Goal: Task Accomplishment & Management: Complete application form

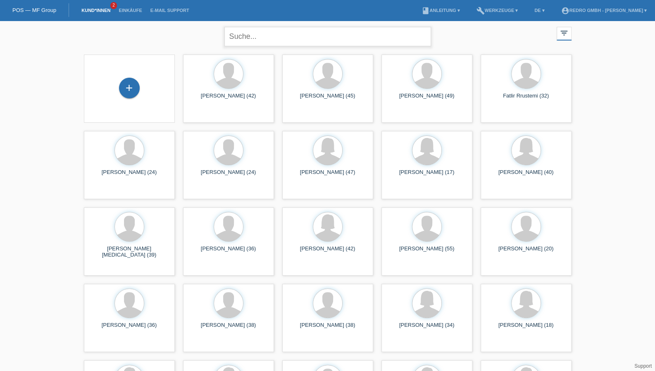
click at [258, 32] on input "text" at bounding box center [327, 36] width 206 height 19
type input "chabanova"
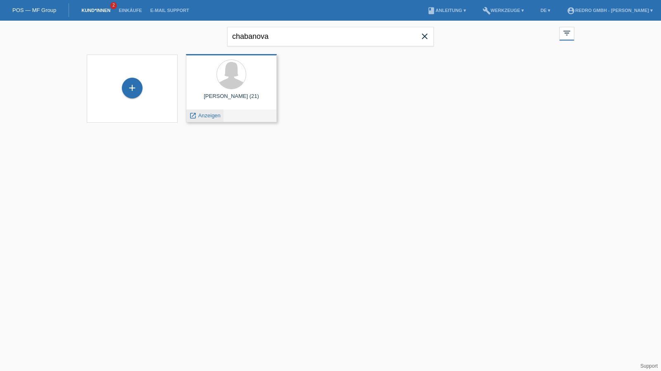
click at [209, 115] on span "Anzeigen" at bounding box center [209, 115] width 22 height 6
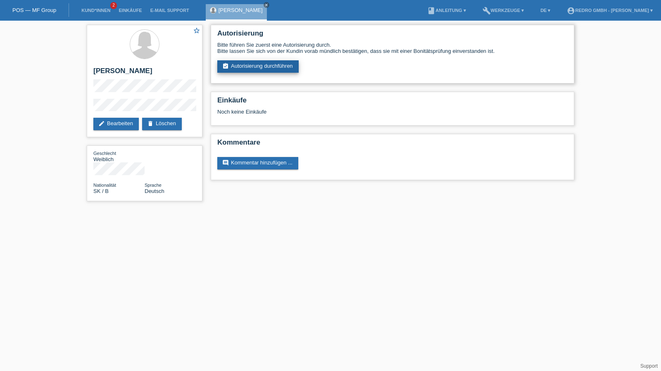
click at [258, 64] on link "assignment_turned_in Autorisierung durchführen" at bounding box center [257, 66] width 81 height 12
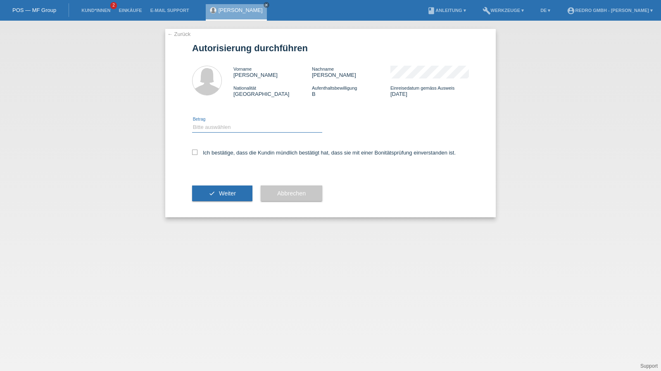
drag, startPoint x: 236, startPoint y: 124, endPoint x: 229, endPoint y: 132, distance: 10.5
click at [236, 124] on select "Bitte auswählen CHF 1.00 - CHF 499.00 CHF 500.00 - CHF 1'999.00 CHF 2'000.00 - …" at bounding box center [257, 127] width 130 height 10
select select "1"
click at [192, 122] on select "Bitte auswählen CHF 1.00 - CHF 499.00 CHF 500.00 - CHF 1'999.00 CHF 2'000.00 - …" at bounding box center [257, 127] width 130 height 10
click at [206, 151] on label "Ich bestätige, dass die Kundin mündlich bestätigt hat, dass sie mit einer Bonit…" at bounding box center [323, 152] width 263 height 6
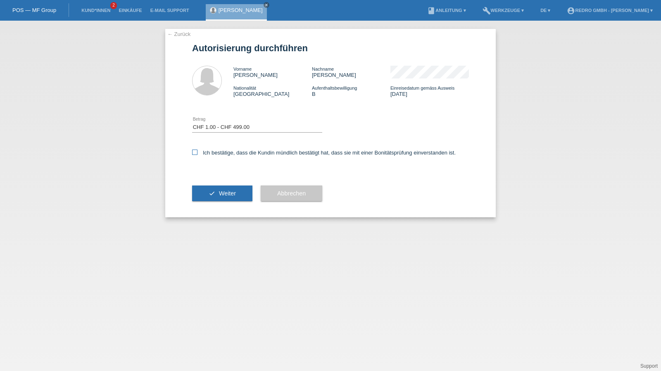
click at [197, 151] on input "Ich bestätige, dass die Kundin mündlich bestätigt hat, dass sie mit einer Bonit…" at bounding box center [194, 151] width 5 height 5
checkbox input "true"
click at [210, 184] on div "check Weiter" at bounding box center [222, 193] width 60 height 48
click at [212, 188] on button "check Weiter" at bounding box center [222, 193] width 60 height 16
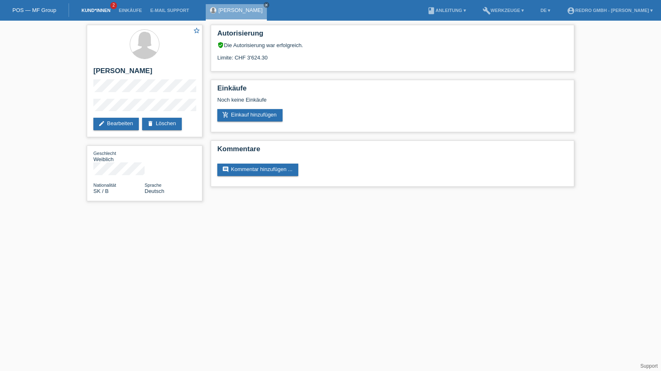
click at [89, 9] on link "Kund*innen" at bounding box center [95, 10] width 37 height 5
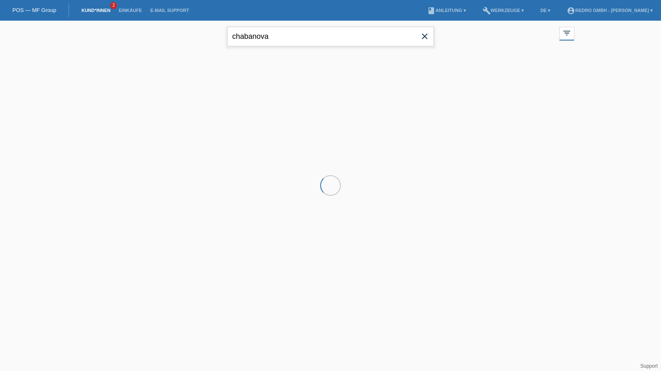
click at [254, 33] on input "chabanova" at bounding box center [330, 36] width 206 height 19
type input "milan bobic"
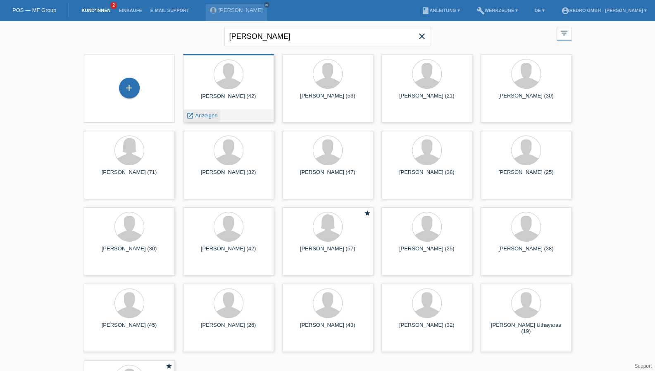
click at [208, 115] on span "Anzeigen" at bounding box center [206, 115] width 22 height 6
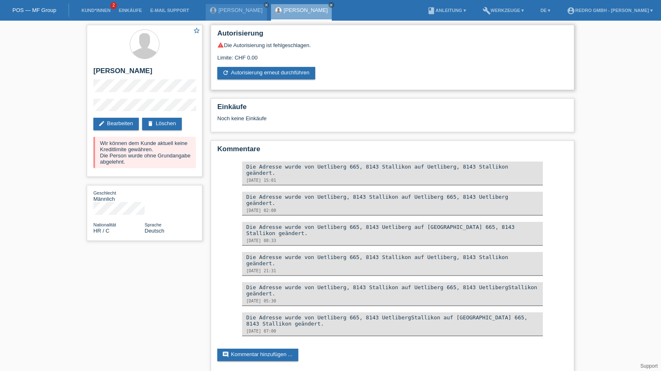
click at [258, 81] on div "Autorisierung warning Die Autorisierung ist fehlgeschlagen. Limite: CHF 0.00 re…" at bounding box center [392, 57] width 363 height 65
click at [259, 75] on link "refresh Autorisierung erneut durchführen" at bounding box center [266, 73] width 98 height 12
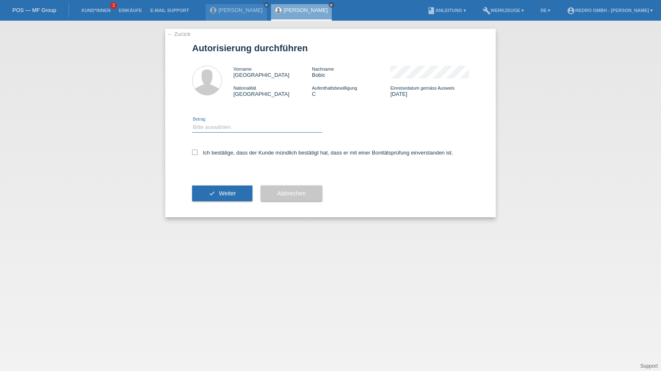
drag, startPoint x: 224, startPoint y: 125, endPoint x: 224, endPoint y: 132, distance: 7.0
click at [224, 125] on select "Bitte auswählen CHF 1.00 - CHF 499.00 CHF 500.00 - CHF 1'999.00 CHF 2'000.00 - …" at bounding box center [257, 127] width 130 height 10
select select "1"
click at [192, 122] on select "Bitte auswählen CHF 1.00 - CHF 499.00 CHF 500.00 - CHF 1'999.00 CHF 2'000.00 - …" at bounding box center [257, 127] width 130 height 10
click at [217, 151] on label "Ich bestätige, dass der Kunde mündlich bestätigt hat, dass er mit einer Bonität…" at bounding box center [322, 152] width 261 height 6
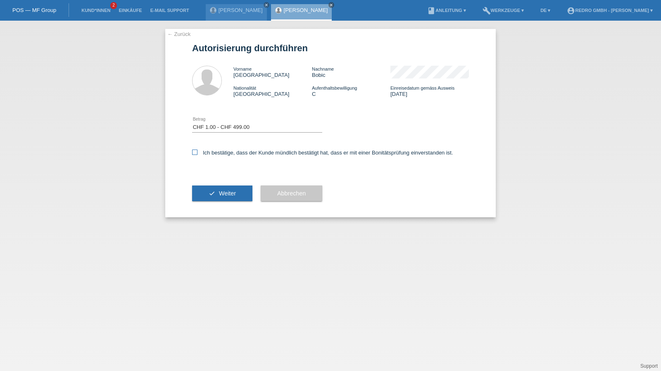
click at [197, 151] on input "Ich bestätige, dass der Kunde mündlich bestätigt hat, dass er mit einer Bonität…" at bounding box center [194, 151] width 5 height 5
checkbox input "true"
click at [219, 196] on span "Weiter" at bounding box center [227, 193] width 17 height 7
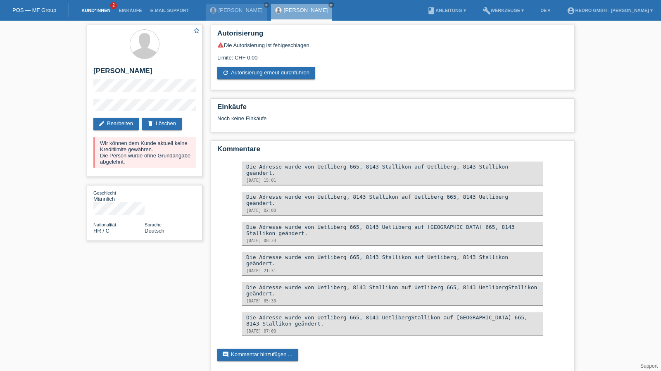
click at [88, 9] on link "Kund*innen" at bounding box center [95, 10] width 37 height 5
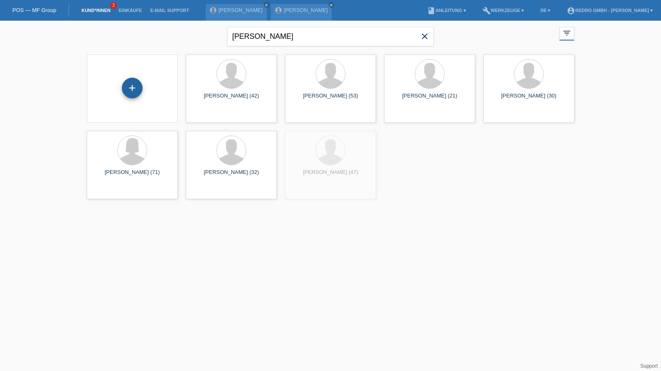
click at [132, 91] on div "+" at bounding box center [132, 88] width 21 height 21
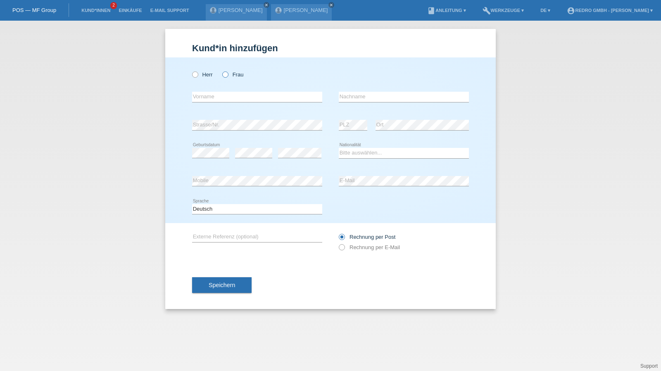
click at [230, 74] on label "Frau" at bounding box center [232, 74] width 21 height 6
click at [228, 74] on input "Frau" at bounding box center [224, 73] width 5 height 5
radio input "true"
click at [216, 97] on input "text" at bounding box center [257, 97] width 130 height 10
type input "[PERSON_NAME] [PERSON_NAME]"
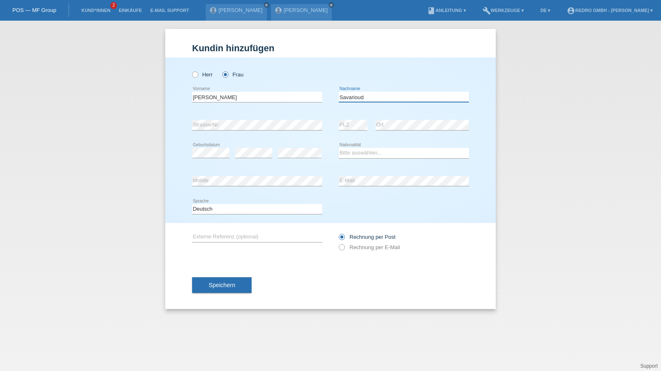
type input "Savarioud"
select select "CH"
click at [233, 209] on select "Deutsch Français Italiano English" at bounding box center [257, 209] width 130 height 10
click at [192, 204] on select "Deutsch Français Italiano English" at bounding box center [257, 209] width 130 height 10
click at [210, 226] on div "error Externe Referenz (optional)" at bounding box center [257, 237] width 130 height 28
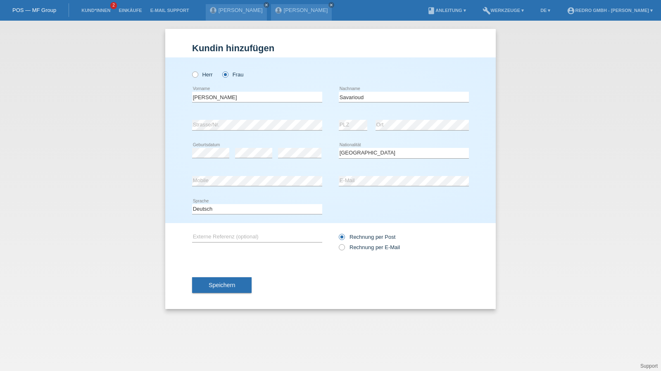
click at [212, 214] on div "Deutsch Français Italiano English error Sprache" at bounding box center [257, 209] width 130 height 28
click at [213, 213] on select "Deutsch Français Italiano English" at bounding box center [257, 209] width 130 height 10
select select "fr"
click at [192, 204] on select "Deutsch Français Italiano English" at bounding box center [257, 209] width 130 height 10
click at [210, 282] on span "Speichern" at bounding box center [222, 285] width 26 height 7
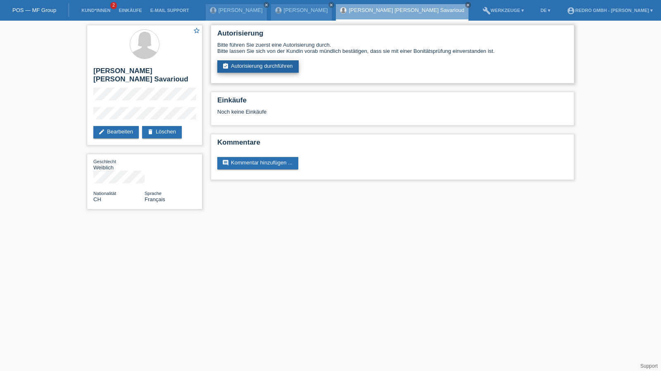
click at [264, 67] on link "assignment_turned_in Autorisierung durchführen" at bounding box center [257, 66] width 81 height 12
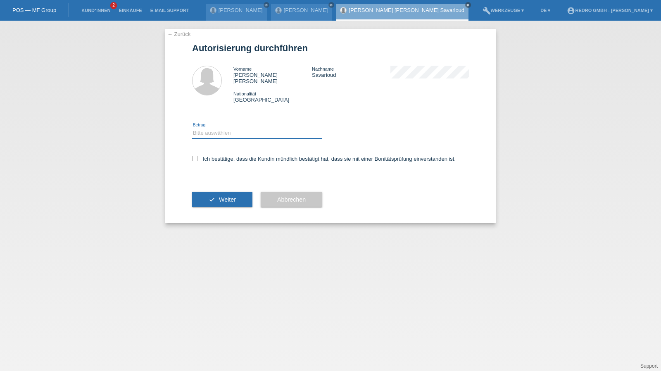
click at [216, 128] on select "Bitte auswählen CHF 1.00 - CHF 499.00 CHF 500.00 - CHF 1'999.00 CHF 2'000.00 - …" at bounding box center [257, 133] width 130 height 10
select select "1"
click at [192, 128] on select "Bitte auswählen CHF 1.00 - CHF 499.00 CHF 500.00 - CHF 1'999.00 CHF 2'000.00 - …" at bounding box center [257, 133] width 130 height 10
click at [219, 156] on label "Ich bestätige, dass die Kundin mündlich bestätigt hat, dass sie mit einer Bonit…" at bounding box center [323, 159] width 263 height 6
click at [197, 156] on input "Ich bestätige, dass die Kundin mündlich bestätigt hat, dass sie mit einer Bonit…" at bounding box center [194, 158] width 5 height 5
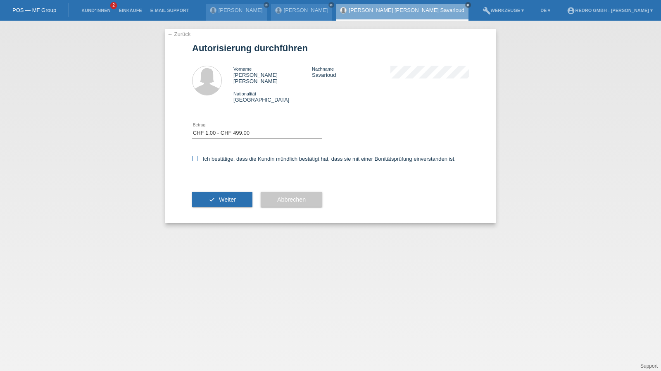
checkbox input "true"
click at [216, 192] on button "check Weiter" at bounding box center [222, 200] width 60 height 16
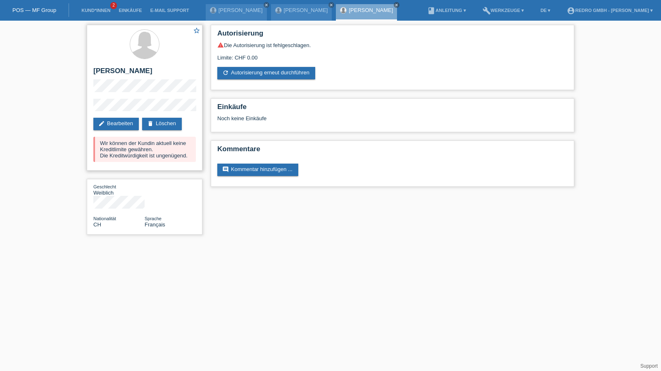
click at [128, 73] on h2 "[PERSON_NAME] [PERSON_NAME] Savarioud" at bounding box center [144, 73] width 102 height 12
click at [128, 73] on h2 "[PERSON_NAME]" at bounding box center [144, 73] width 102 height 12
copy div "[PERSON_NAME]"
click at [86, 109] on div "star_border Eliane Louise Savarioud edit Bearbeiten delete Löschen Wir können d…" at bounding box center [145, 132] width 124 height 222
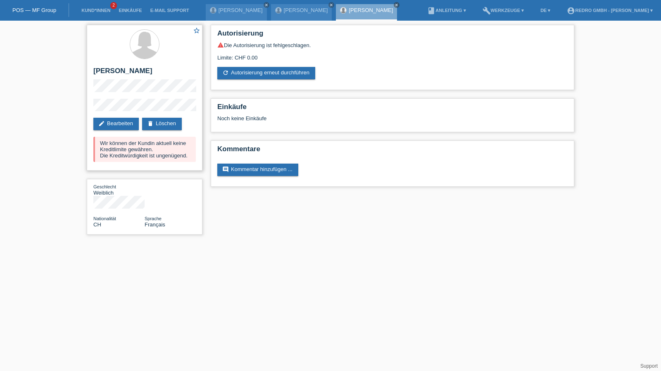
click at [103, 96] on div "star_border Eliane Louise Savarioud edit Bearbeiten delete Löschen Wir können d…" at bounding box center [145, 98] width 116 height 146
click at [94, 6] on li "Kund*innen 2" at bounding box center [95, 10] width 37 height 21
click at [93, 7] on li "Kund*innen 2" at bounding box center [95, 10] width 37 height 21
click at [90, 9] on link "Kund*innen" at bounding box center [95, 10] width 37 height 5
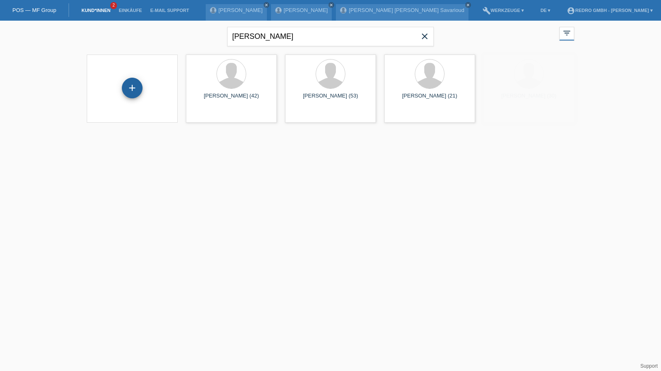
click at [138, 85] on div "+" at bounding box center [132, 88] width 20 height 14
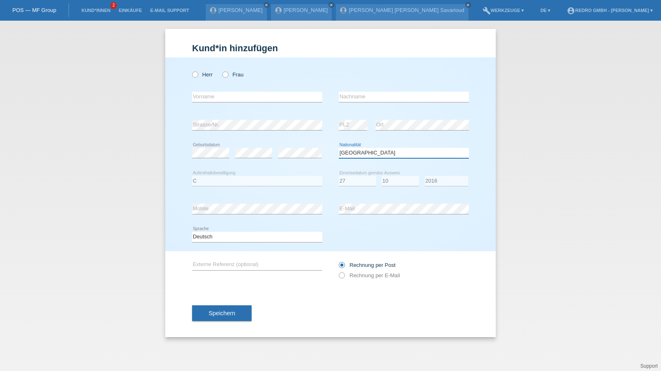
select select "BA"
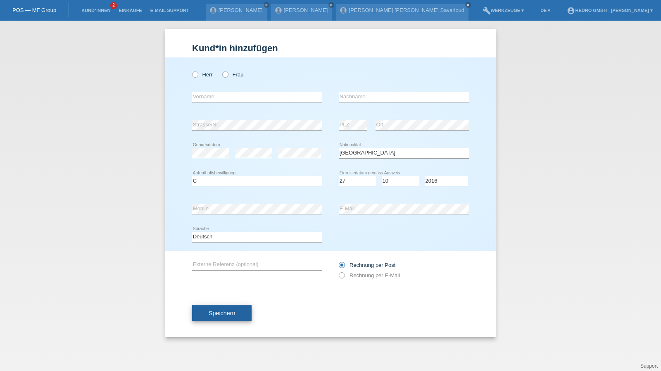
click at [225, 313] on span "Speichern" at bounding box center [222, 313] width 26 height 7
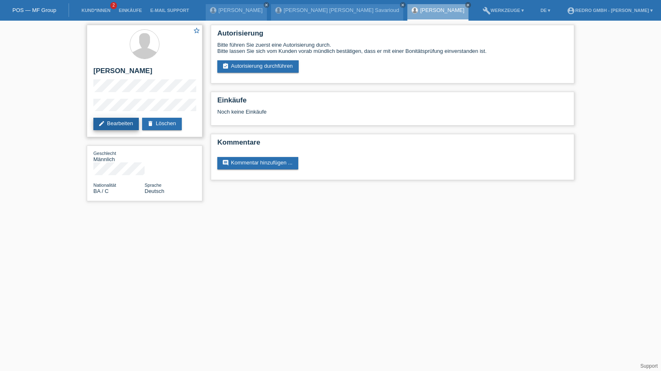
click at [113, 124] on link "edit Bearbeiten" at bounding box center [115, 124] width 45 height 12
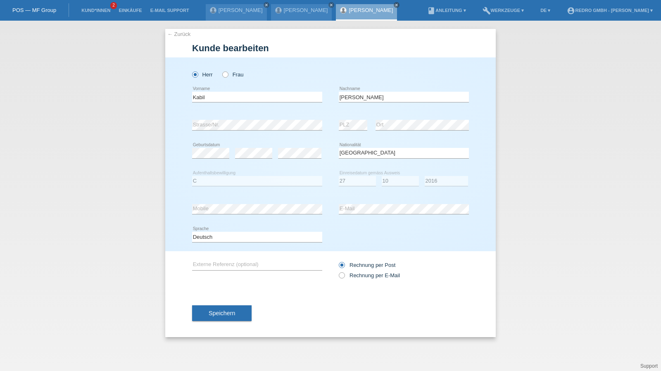
select select "BA"
select select "C"
select select "27"
select select "10"
select select "2016"
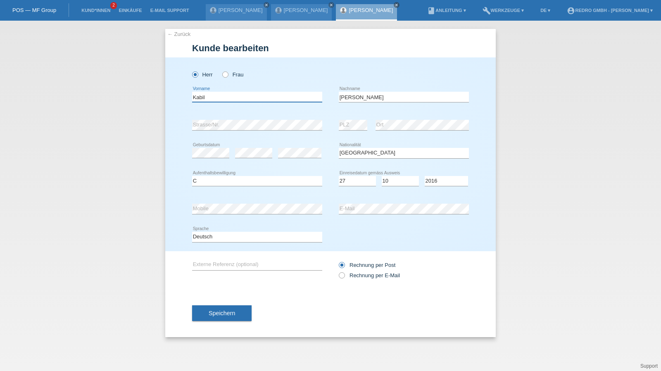
click at [294, 100] on input "Kabil" at bounding box center [257, 97] width 130 height 10
click at [220, 311] on span "Speichern" at bounding box center [222, 313] width 26 height 7
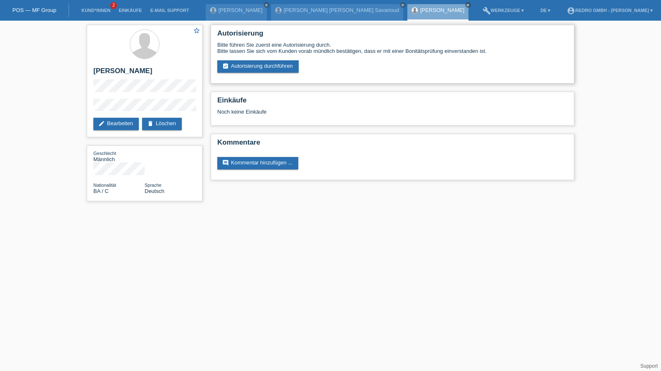
click at [260, 59] on div "Bitte führen Sie zuerst eine Autorisierung durch. Bitte lassen Sie sich vom Kun…" at bounding box center [392, 57] width 350 height 31
click at [249, 68] on link "assignment_turned_in Autorisierung durchführen" at bounding box center [257, 66] width 81 height 12
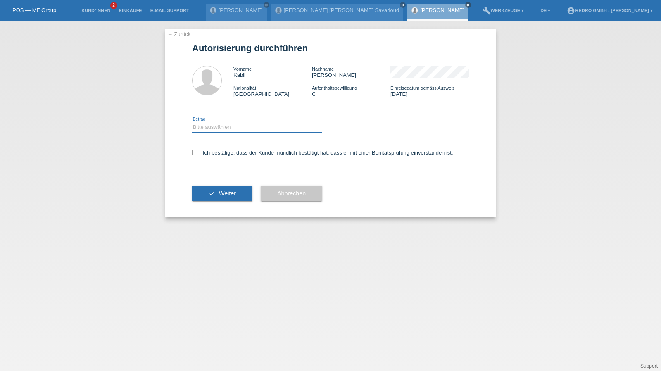
click at [227, 128] on select "Bitte auswählen CHF 1.00 - CHF 499.00 CHF 500.00 - CHF 1'999.00 CHF 2'000.00 - …" at bounding box center [257, 127] width 130 height 10
select select "1"
click at [192, 122] on select "Bitte auswählen CHF 1.00 - CHF 499.00 CHF 500.00 - CHF 1'999.00 CHF 2'000.00 - …" at bounding box center [257, 127] width 130 height 10
click at [218, 151] on label "Ich bestätige, dass der Kunde mündlich bestätigt hat, dass er mit einer Bonität…" at bounding box center [322, 152] width 261 height 6
click at [197, 151] on input "Ich bestätige, dass der Kunde mündlich bestätigt hat, dass er mit einer Bonität…" at bounding box center [194, 151] width 5 height 5
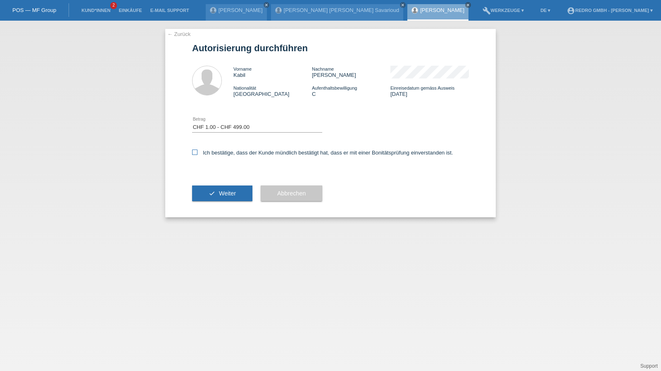
checkbox input "true"
click at [218, 195] on button "check Weiter" at bounding box center [222, 193] width 60 height 16
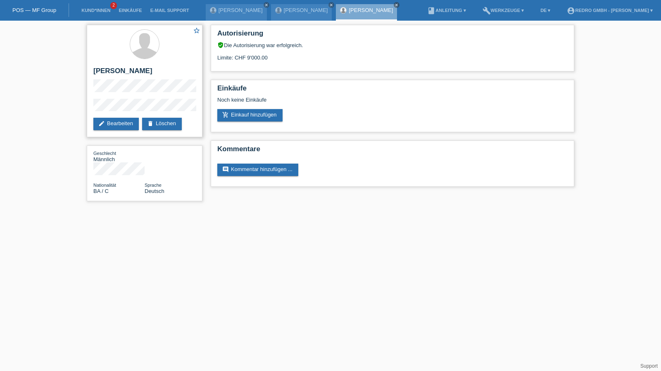
click at [125, 67] on h2 "[PERSON_NAME]" at bounding box center [144, 73] width 102 height 12
copy div "[PERSON_NAME]"
click at [80, 109] on div "star_border Kabil Ahmetović edit Bearbeiten delete Löschen Geschlecht Männlich …" at bounding box center [330, 115] width 661 height 189
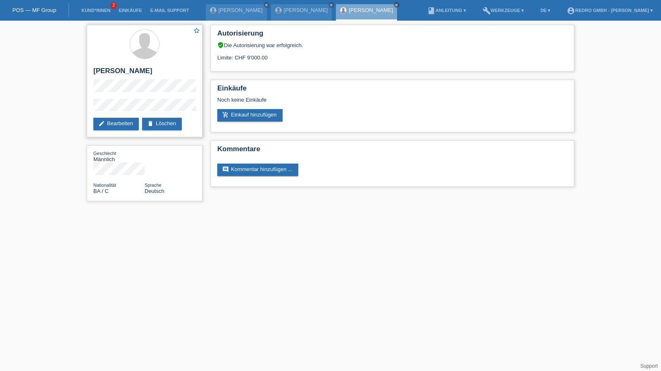
click at [116, 68] on h2 "[PERSON_NAME]" at bounding box center [144, 73] width 102 height 12
copy div "[PERSON_NAME]"
click at [71, 108] on div "star_border Kabil Ahmetović edit Bearbeiten delete Löschen Geschlecht Männlich …" at bounding box center [330, 115] width 661 height 189
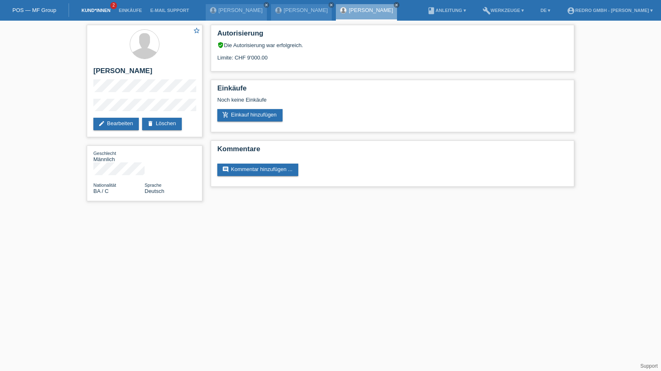
click at [102, 11] on link "Kund*innen" at bounding box center [95, 10] width 37 height 5
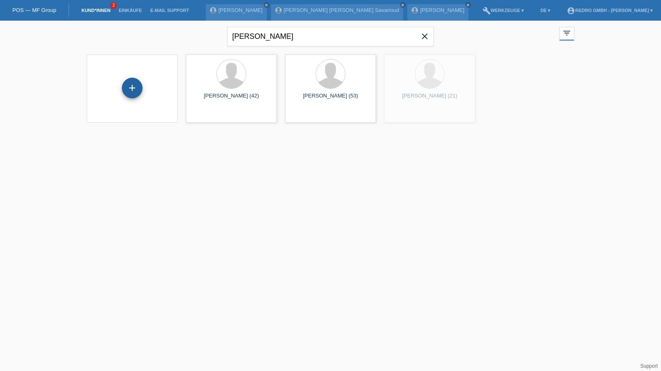
click at [135, 89] on div "+" at bounding box center [132, 88] width 21 height 21
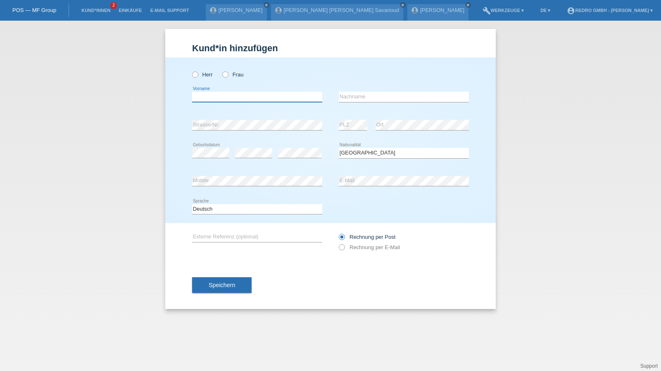
click at [271, 101] on input "text" at bounding box center [257, 97] width 130 height 10
type input "[PERSON_NAME]"
click at [380, 101] on input "Di Perri" at bounding box center [404, 97] width 130 height 10
select select "IT"
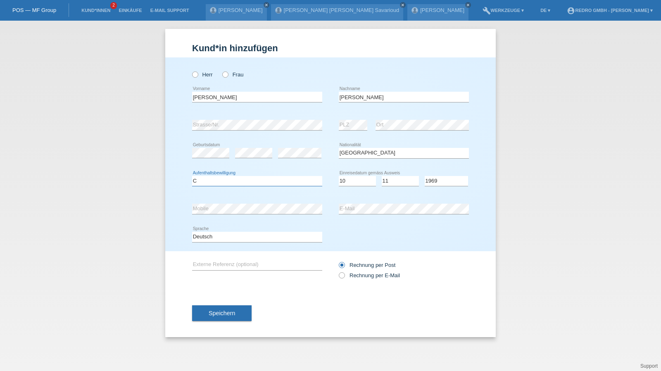
select select "C"
select select "10"
select select "11"
click at [222, 236] on select "Deutsch Français Italiano English" at bounding box center [257, 237] width 130 height 10
select select "fr"
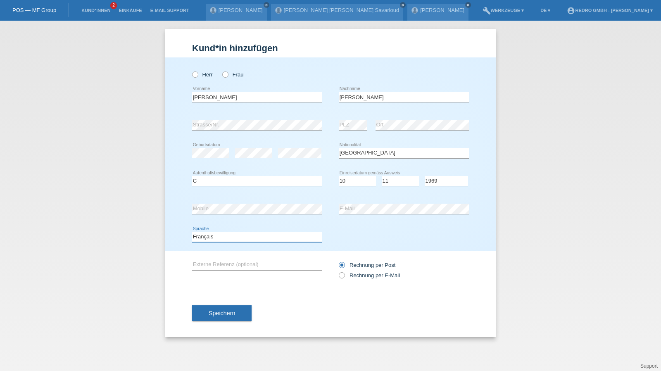
click at [192, 232] on select "Deutsch Français Italiano English" at bounding box center [257, 237] width 130 height 10
click at [213, 310] on span "Speichern" at bounding box center [222, 313] width 26 height 7
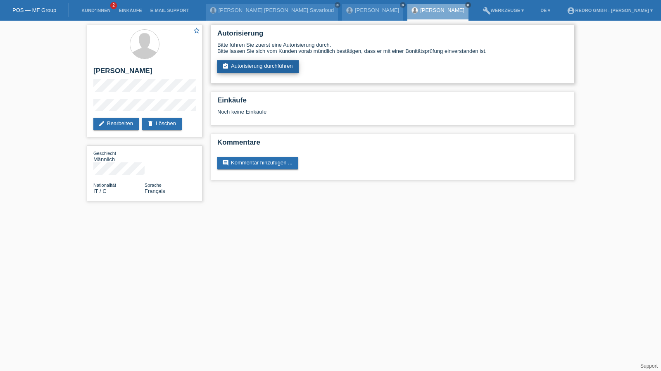
click at [271, 73] on div "Autorisierung Bitte führen Sie zuerst eine Autorisierung durch. Bitte lassen Si…" at bounding box center [392, 54] width 363 height 59
click at [273, 70] on link "assignment_turned_in Autorisierung durchführen" at bounding box center [257, 66] width 81 height 12
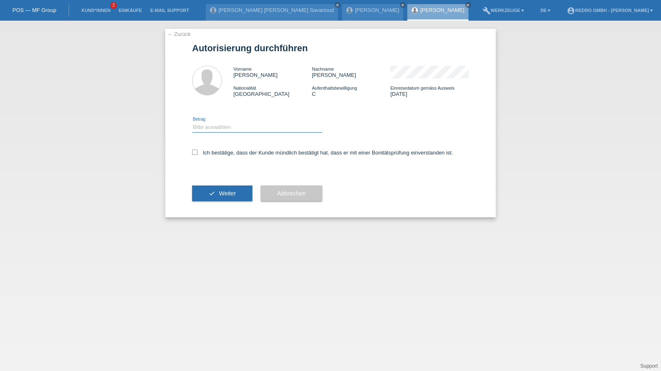
click at [221, 126] on select "Bitte auswählen CHF 1.00 - CHF 499.00 CHF 500.00 - CHF 1'999.00 CHF 2'000.00 - …" at bounding box center [257, 127] width 130 height 10
select select "1"
click at [192, 122] on select "Bitte auswählen CHF 1.00 - CHF 499.00 CHF 500.00 - CHF 1'999.00 CHF 2'000.00 - …" at bounding box center [257, 127] width 130 height 10
click at [212, 157] on div "Ich bestätige, dass der Kunde mündlich bestätigt hat, dass er mit einer Bonität…" at bounding box center [330, 155] width 277 height 28
click at [219, 149] on div "Ich bestätige, dass der Kunde mündlich bestätigt hat, dass er mit einer Bonität…" at bounding box center [330, 155] width 277 height 28
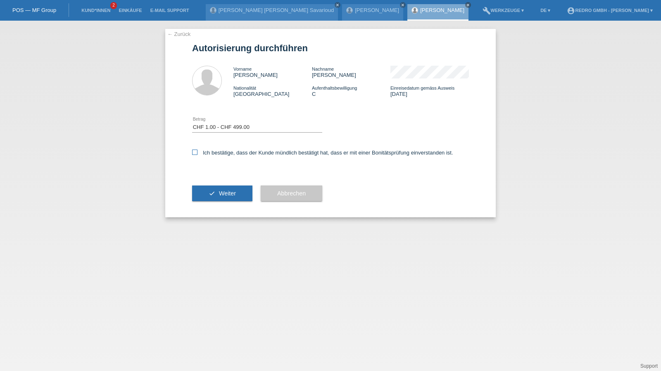
click at [221, 151] on label "Ich bestätige, dass der Kunde mündlich bestätigt hat, dass er mit einer Bonität…" at bounding box center [322, 152] width 261 height 6
click at [197, 151] on input "Ich bestätige, dass der Kunde mündlich bestätigt hat, dass er mit einer Bonität…" at bounding box center [194, 151] width 5 height 5
checkbox input "true"
click at [213, 190] on button "check Weiter" at bounding box center [222, 193] width 60 height 16
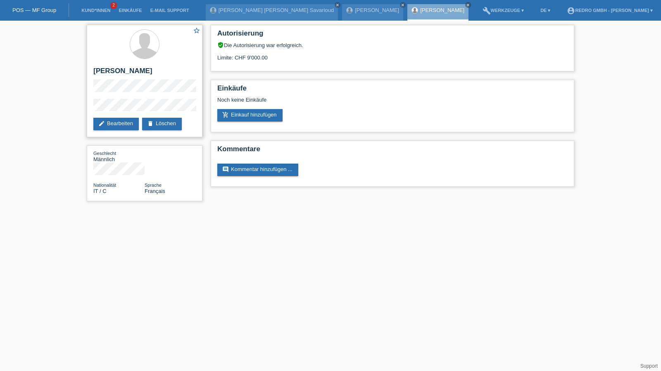
click at [121, 66] on div "star_border [PERSON_NAME] edit Bearbeiten delete Löschen" at bounding box center [145, 81] width 116 height 112
copy div "[PERSON_NAME]"
click at [87, 107] on div "star_border [PERSON_NAME] edit Bearbeiten delete Löschen" at bounding box center [145, 81] width 116 height 112
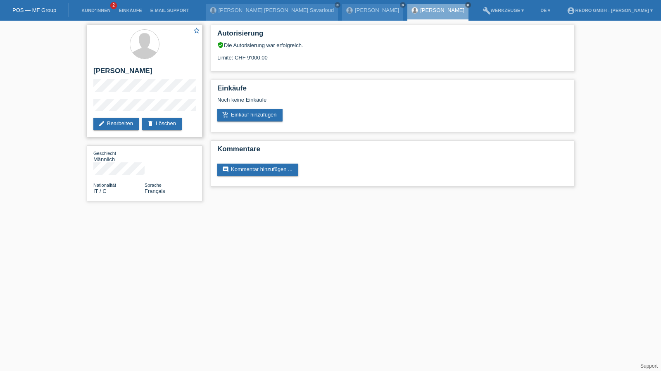
click at [116, 98] on div "star_border [PERSON_NAME] edit Bearbeiten delete Löschen" at bounding box center [145, 81] width 116 height 112
click at [99, 10] on link "Kund*innen" at bounding box center [95, 10] width 37 height 5
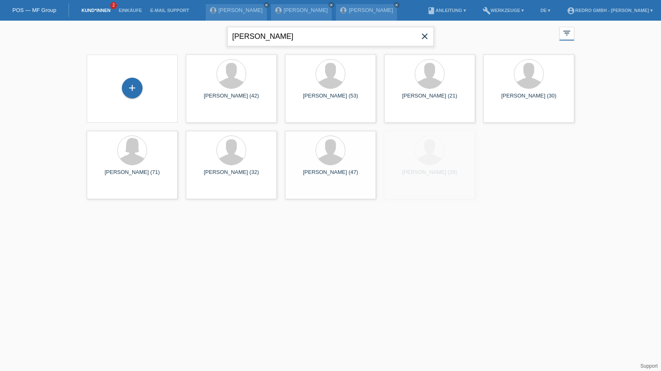
click at [292, 42] on input "[PERSON_NAME]" at bounding box center [330, 36] width 206 height 19
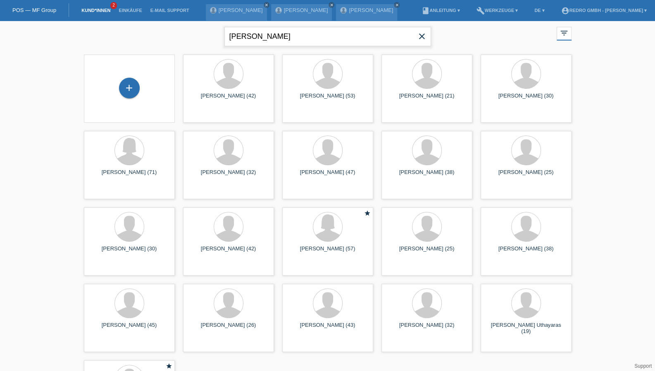
click at [292, 42] on input "[PERSON_NAME]" at bounding box center [327, 36] width 206 height 19
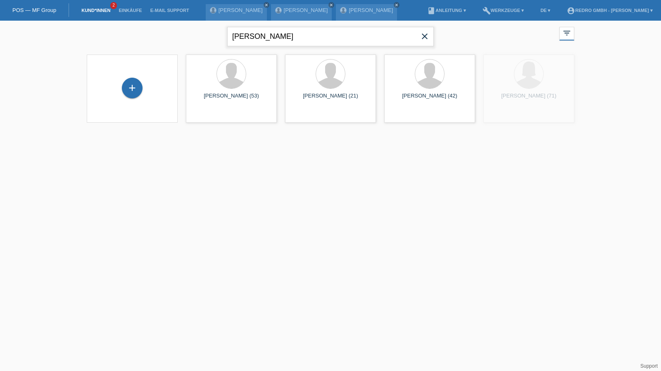
click at [284, 42] on input "[PERSON_NAME]" at bounding box center [330, 36] width 206 height 19
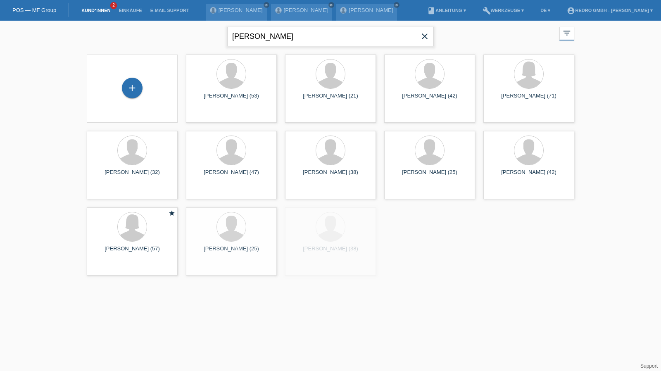
click at [273, 37] on input "[PERSON_NAME]" at bounding box center [330, 36] width 206 height 19
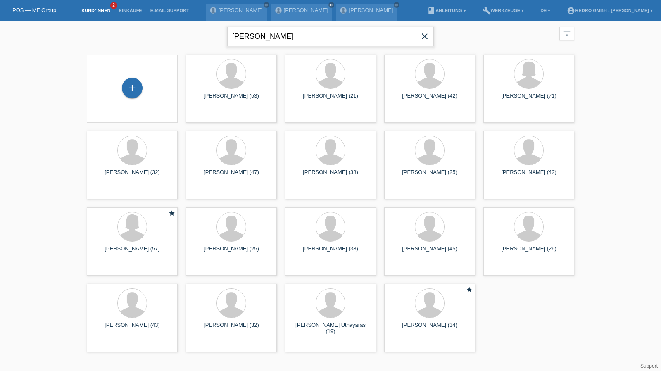
drag, startPoint x: 268, startPoint y: 38, endPoint x: 197, endPoint y: 38, distance: 71.4
click at [197, 38] on div "milan bobicgouveia close filter_list view_module Alle Kund*innen anzeigen star …" at bounding box center [331, 36] width 496 height 30
type input "gouveia"
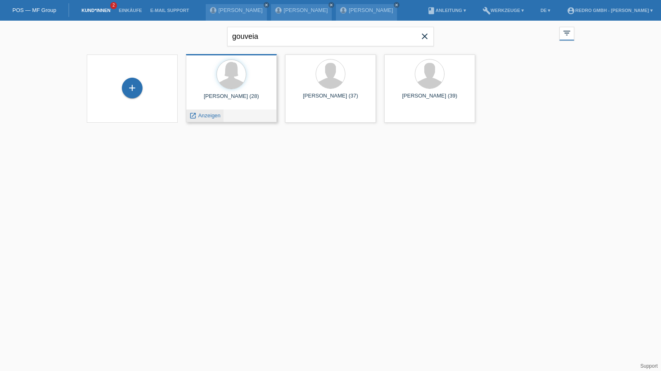
click at [210, 112] on div "launch Anzeigen" at bounding box center [204, 115] width 37 height 12
click at [209, 114] on span "Anzeigen" at bounding box center [209, 115] width 22 height 6
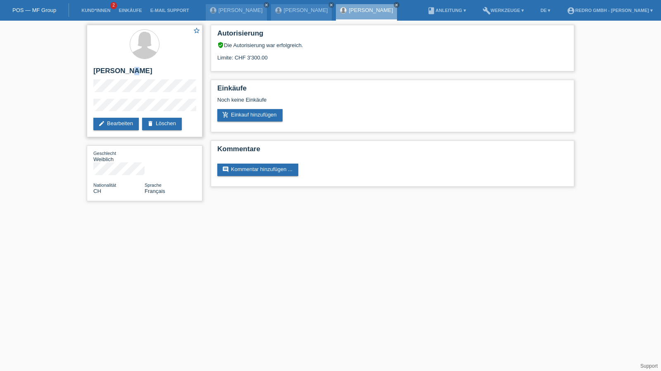
click at [131, 70] on h2 "[PERSON_NAME]" at bounding box center [144, 73] width 102 height 12
copy div "[PERSON_NAME]"
click at [130, 96] on div "star_border [PERSON_NAME] edit Bearbeiten delete Löschen" at bounding box center [145, 81] width 116 height 112
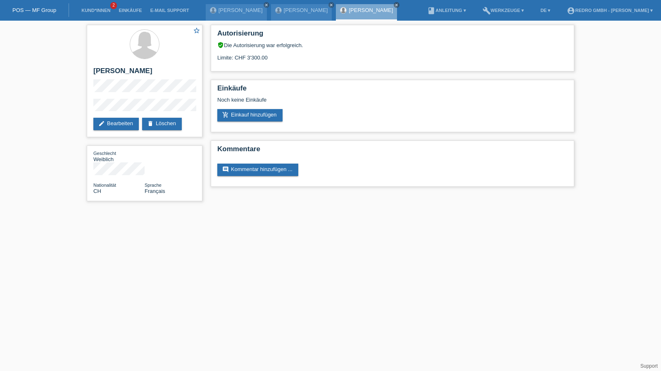
click at [57, 107] on div "star_border [PERSON_NAME] edit Bearbeiten delete Löschen Geschlecht Weiblich Na…" at bounding box center [330, 115] width 661 height 189
click at [100, 11] on link "Kund*innen" at bounding box center [95, 10] width 37 height 5
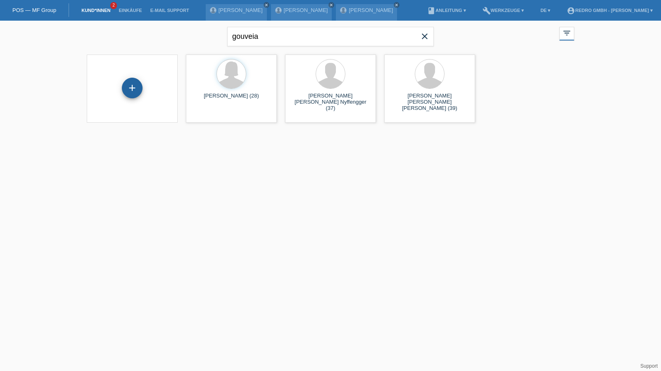
click at [133, 92] on div "+" at bounding box center [132, 88] width 21 height 21
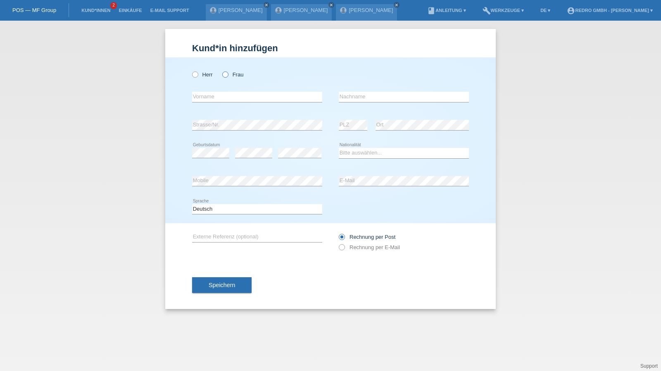
click at [221, 70] on icon at bounding box center [221, 70] width 0 height 0
click at [225, 73] on input "Frau" at bounding box center [224, 73] width 5 height 5
radio input "true"
click at [221, 94] on input "text" at bounding box center [257, 97] width 130 height 10
click at [352, 157] on select "Bitte auswählen... [GEOGRAPHIC_DATA] [GEOGRAPHIC_DATA] [GEOGRAPHIC_DATA] [GEOGR…" at bounding box center [404, 153] width 130 height 10
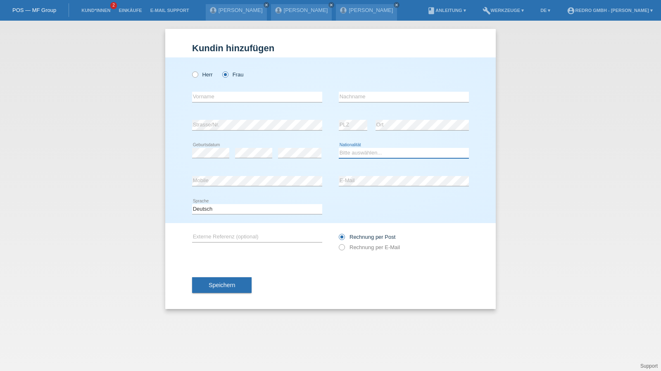
click at [352, 157] on select "Bitte auswählen... [GEOGRAPHIC_DATA] [GEOGRAPHIC_DATA] [GEOGRAPHIC_DATA] [GEOGR…" at bounding box center [404, 153] width 130 height 10
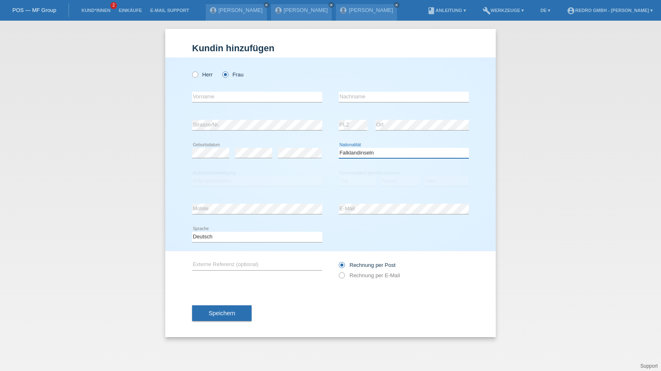
select select "FR"
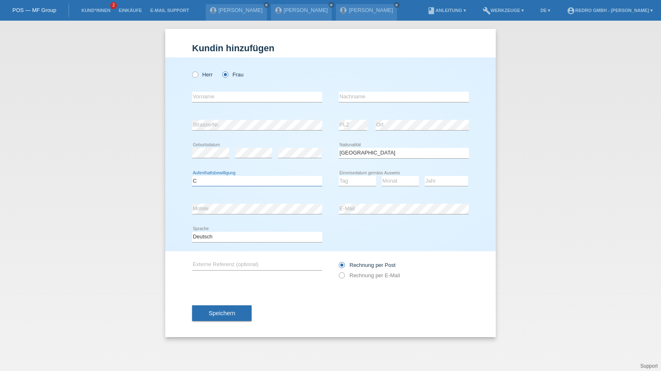
select select "B"
select select "06"
select select "12"
select select "2021"
click at [231, 96] on input "text" at bounding box center [257, 97] width 130 height 10
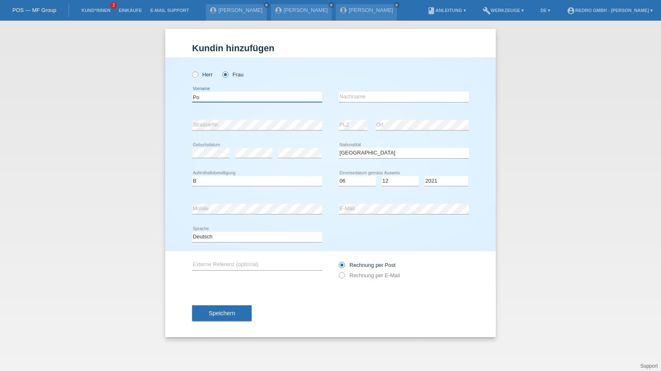
type input "P"
type input "Damla"
type input "Polat"
click at [208, 237] on select "Deutsch Français Italiano English" at bounding box center [257, 237] width 130 height 10
select select "fr"
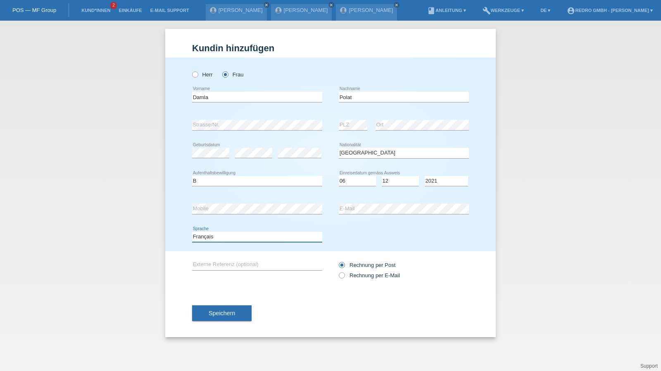
click at [192, 232] on select "Deutsch Français Italiano English" at bounding box center [257, 237] width 130 height 10
click at [206, 306] on button "Speichern" at bounding box center [221, 313] width 59 height 16
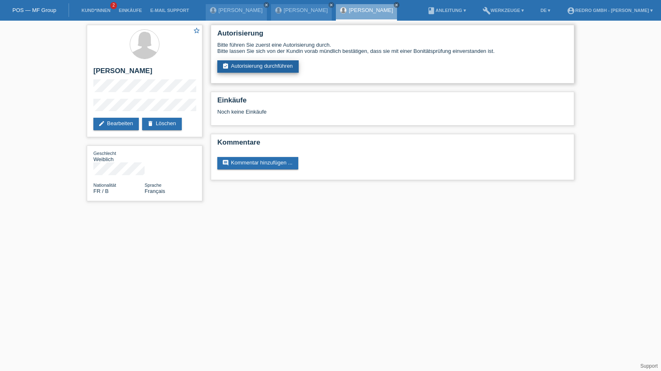
click at [266, 63] on link "assignment_turned_in Autorisierung durchführen" at bounding box center [257, 66] width 81 height 12
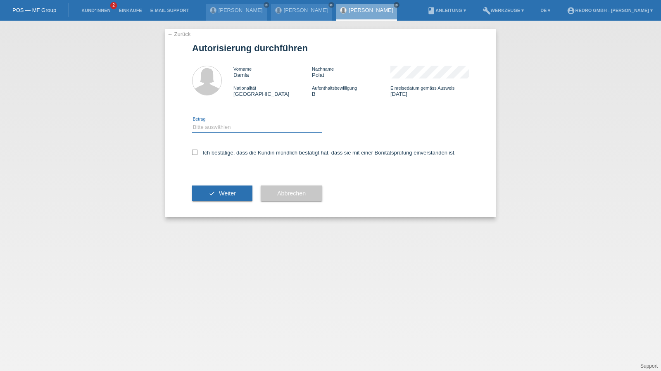
click at [211, 127] on select "Bitte auswählen CHF 1.00 - CHF 499.00 CHF 500.00 - CHF 1'999.00 CHF 2'000.00 - …" at bounding box center [257, 127] width 130 height 10
select select "1"
click at [192, 122] on select "Bitte auswählen CHF 1.00 - CHF 499.00 CHF 500.00 - CHF 1'999.00 CHF 2'000.00 - …" at bounding box center [257, 127] width 130 height 10
click at [215, 153] on label "Ich bestätige, dass die Kundin mündlich bestätigt hat, dass sie mit einer Bonit…" at bounding box center [323, 152] width 263 height 6
click at [197, 153] on input "Ich bestätige, dass die Kundin mündlich bestätigt hat, dass sie mit einer Bonit…" at bounding box center [194, 151] width 5 height 5
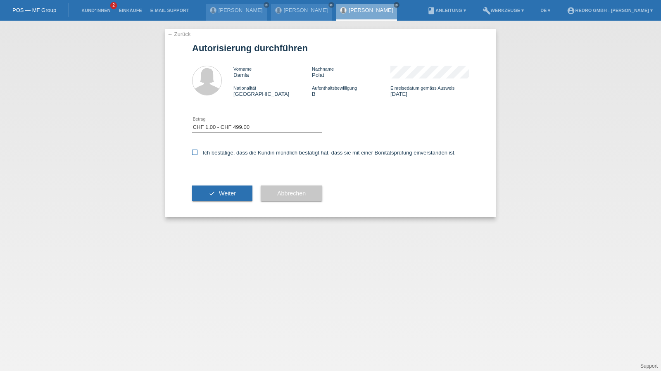
checkbox input "true"
click at [209, 192] on icon "check" at bounding box center [212, 193] width 7 height 7
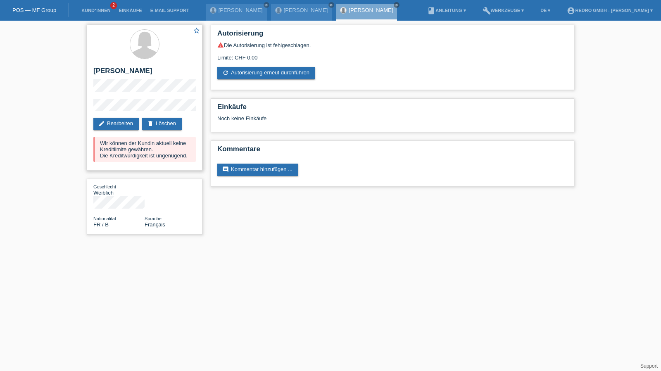
click at [119, 74] on h2 "[PERSON_NAME]" at bounding box center [144, 73] width 102 height 12
click at [117, 75] on h2 "[PERSON_NAME]" at bounding box center [144, 73] width 102 height 12
click at [122, 71] on h2 "[PERSON_NAME]" at bounding box center [144, 73] width 102 height 12
copy h2 "Polat"
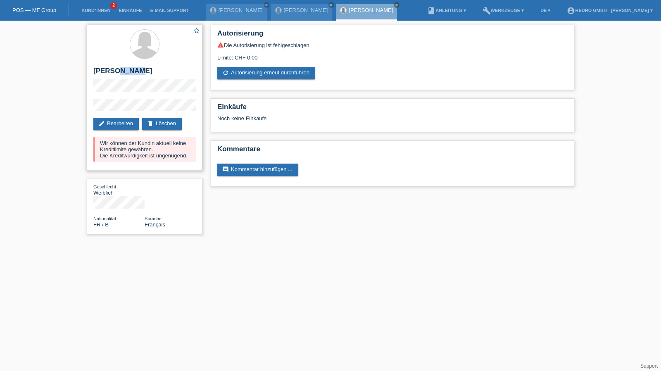
click at [119, 68] on h2 "[PERSON_NAME]" at bounding box center [144, 73] width 102 height 12
drag, startPoint x: 135, startPoint y: 96, endPoint x: 105, endPoint y: 97, distance: 30.6
click at [105, 97] on div "star_border Damla Polat edit Bearbeiten delete Löschen Wir können der Kundin ak…" at bounding box center [145, 98] width 116 height 146
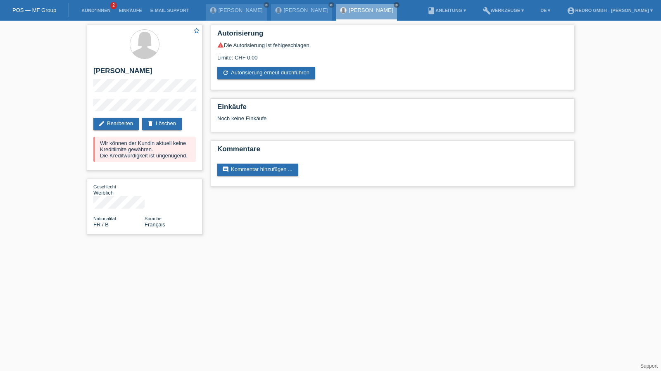
click at [76, 102] on div "star_border Damla Polat edit Bearbeiten delete Löschen Wir können der Kundin ak…" at bounding box center [330, 132] width 661 height 222
drag, startPoint x: 145, startPoint y: 94, endPoint x: 149, endPoint y: 98, distance: 5.6
click at [145, 94] on div "star_border Damla Polat edit Bearbeiten delete Löschen Wir können der Kundin ak…" at bounding box center [145, 98] width 116 height 146
click at [92, 107] on div "star_border Damla Polat edit Bearbeiten delete Löschen Wir können der Kundin ak…" at bounding box center [145, 98] width 116 height 146
click at [85, 111] on div "star_border Damla Polat edit Bearbeiten delete Löschen Wir können der Kundin ak…" at bounding box center [145, 132] width 124 height 222
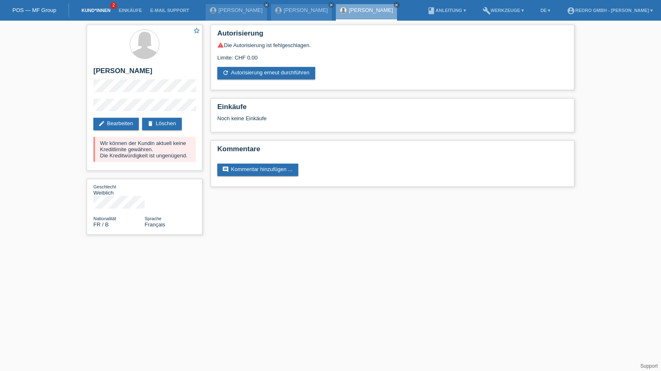
click at [99, 11] on link "Kund*innen" at bounding box center [95, 10] width 37 height 5
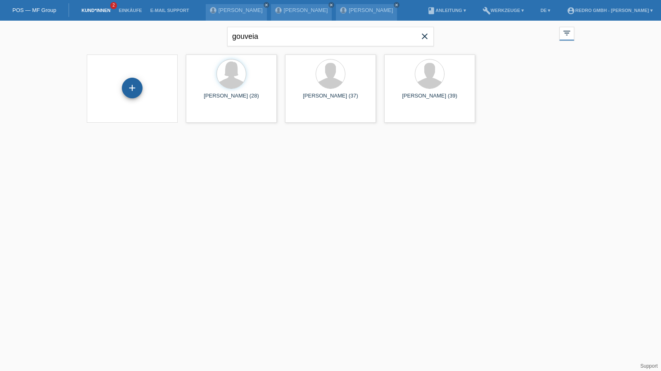
click at [135, 85] on div "+" at bounding box center [132, 88] width 21 height 21
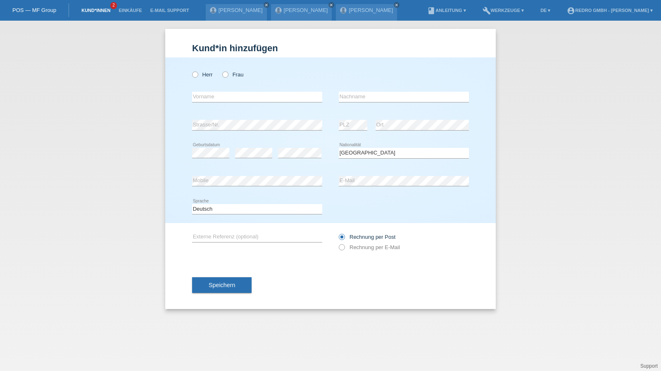
click at [98, 8] on link "Kund*innen" at bounding box center [95, 10] width 37 height 5
